Goal: Task Accomplishment & Management: Manage account settings

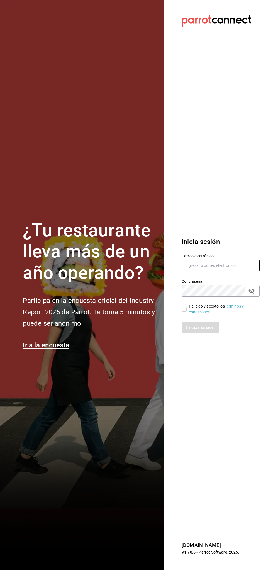
click at [228, 265] on input "text" at bounding box center [221, 266] width 78 height 12
type input "[EMAIL_ADDRESS][DOMAIN_NAME]"
click at [184, 310] on input "He leído y acepto los Términos y condiciones." at bounding box center [184, 309] width 5 height 5
checkbox input "true"
click at [199, 329] on button "Iniciar sesión" at bounding box center [201, 328] width 38 height 12
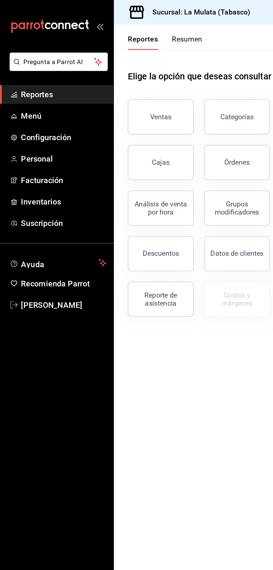
click at [119, 31] on button "Resumen" at bounding box center [118, 26] width 19 height 9
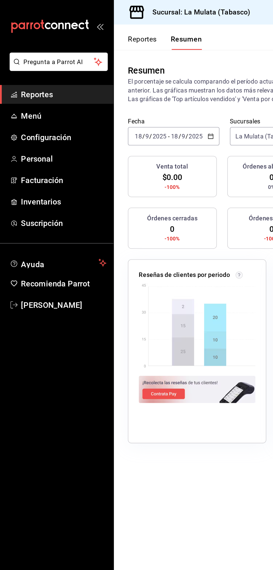
click at [133, 87] on icon "button" at bounding box center [134, 87] width 4 height 4
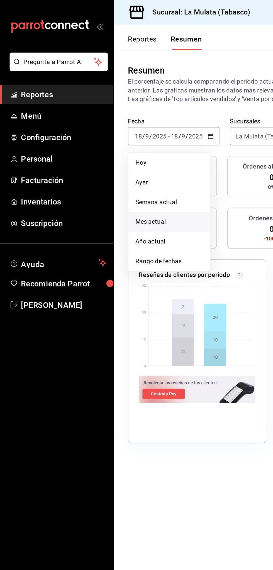
click at [120, 141] on span "Mes actual" at bounding box center [107, 141] width 43 height 6
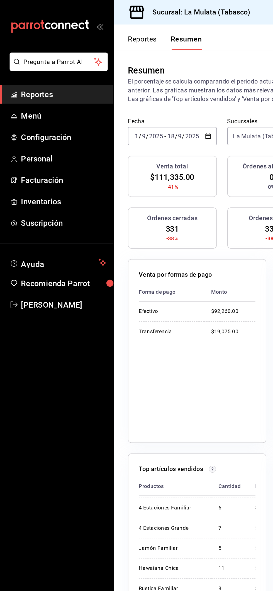
scroll to position [173, 0]
